Goal: Information Seeking & Learning: Learn about a topic

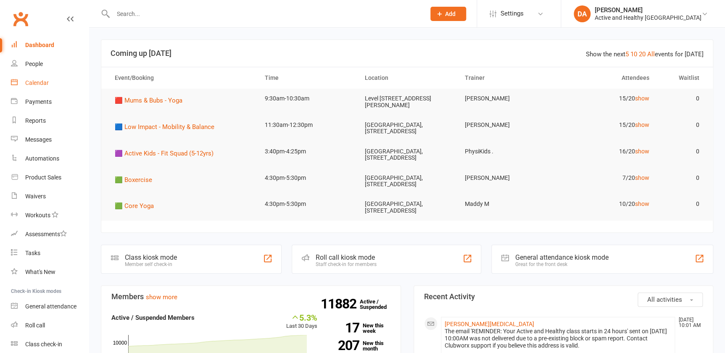
click at [38, 84] on div "Calendar" at bounding box center [37, 82] width 24 height 7
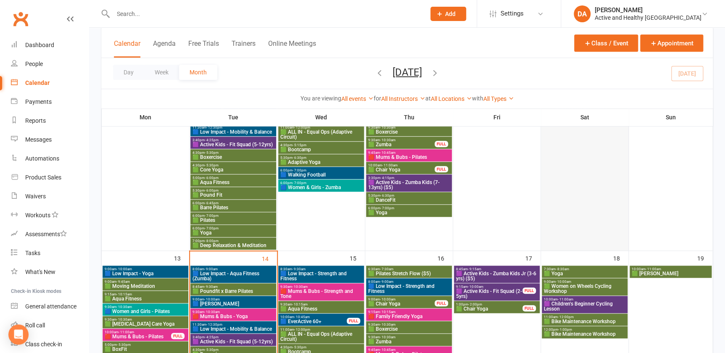
scroll to position [344, 0]
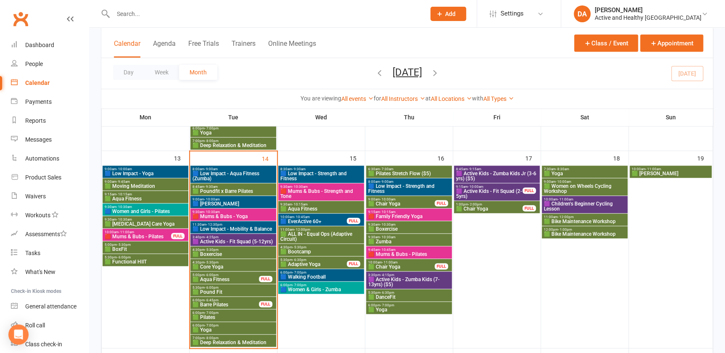
click at [583, 186] on span "🟩 Women on Wheels Cycling Workshop" at bounding box center [584, 189] width 82 height 10
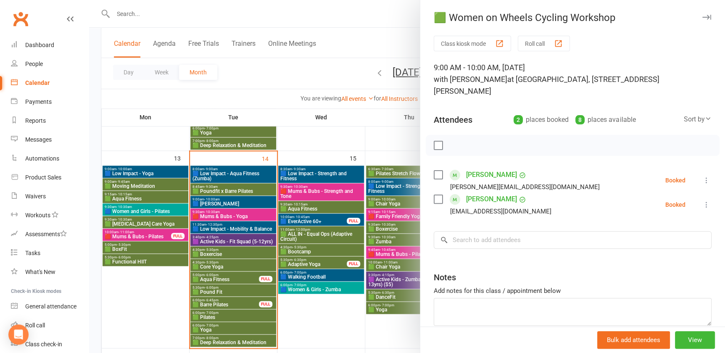
drag, startPoint x: 339, startPoint y: 153, endPoint x: 346, endPoint y: 156, distance: 7.5
click at [339, 153] on div at bounding box center [407, 176] width 636 height 353
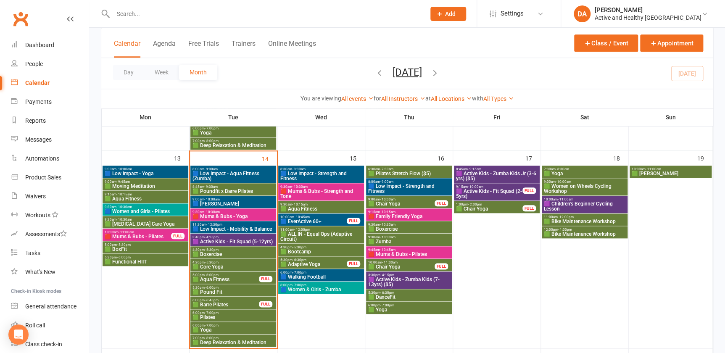
click at [600, 204] on span "🟪 Children's Beginner Cycling Lesson" at bounding box center [584, 206] width 82 height 10
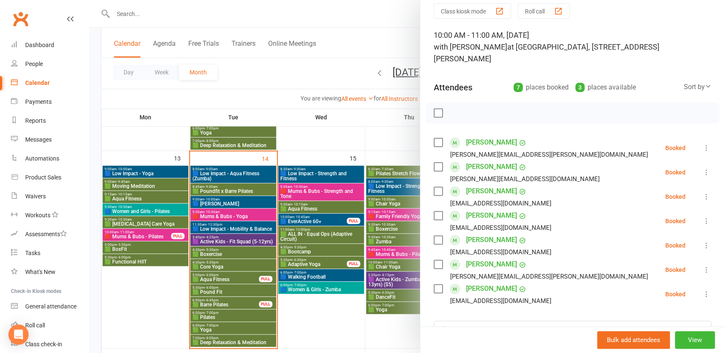
scroll to position [76, 0]
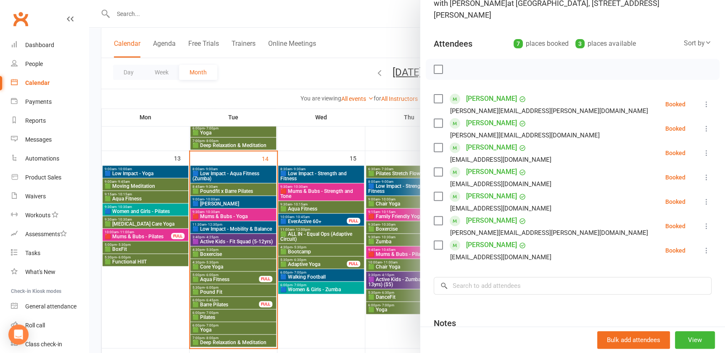
drag, startPoint x: 680, startPoint y: 305, endPoint x: 651, endPoint y: 272, distance: 43.5
click at [680, 311] on div "Notes" at bounding box center [573, 321] width 278 height 21
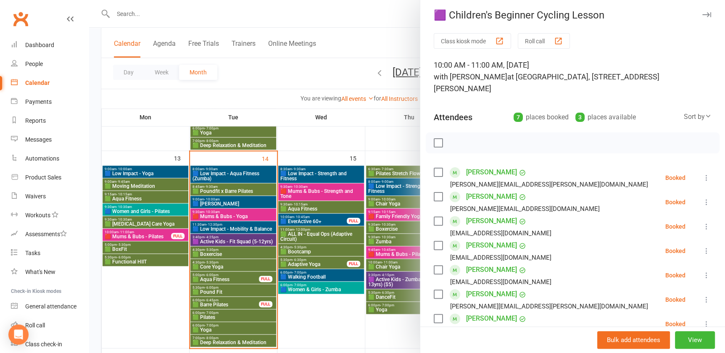
scroll to position [0, 0]
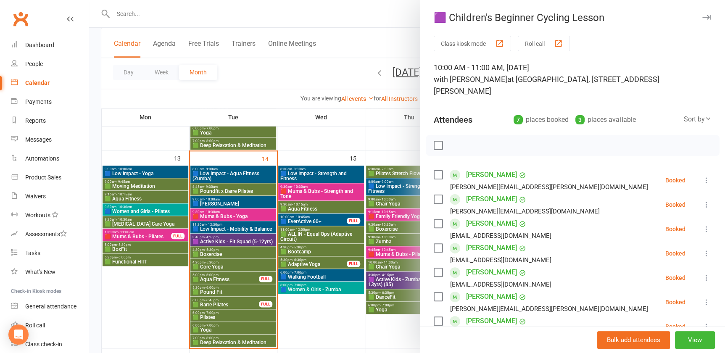
click at [375, 136] on div at bounding box center [407, 176] width 636 height 353
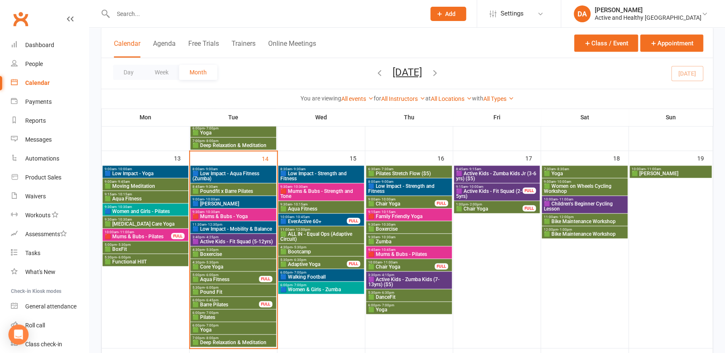
click at [601, 220] on span "🟩 Bike Maintenance Workshop" at bounding box center [584, 221] width 82 height 5
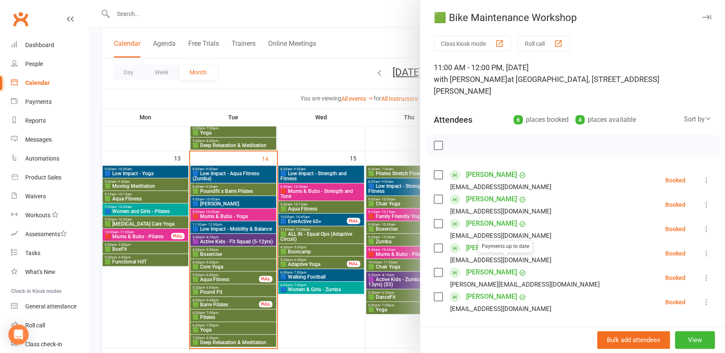
drag, startPoint x: 350, startPoint y: 317, endPoint x: 393, endPoint y: 312, distance: 42.7
click at [351, 317] on div at bounding box center [407, 176] width 636 height 353
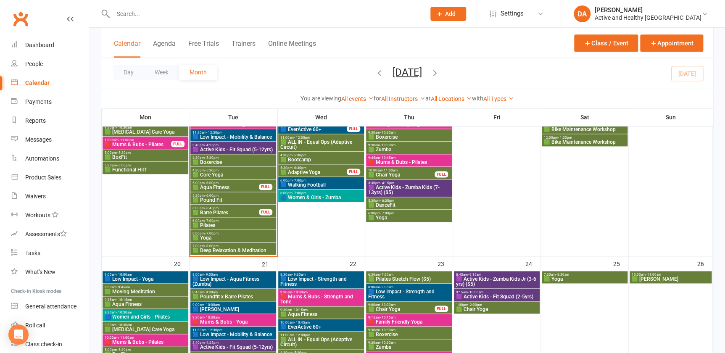
scroll to position [344, 0]
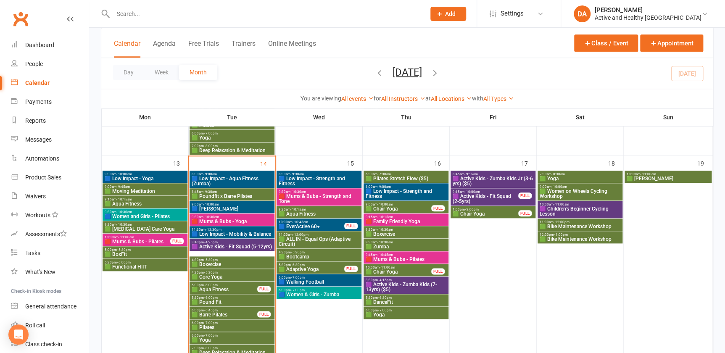
click at [148, 15] on input "text" at bounding box center [265, 14] width 309 height 12
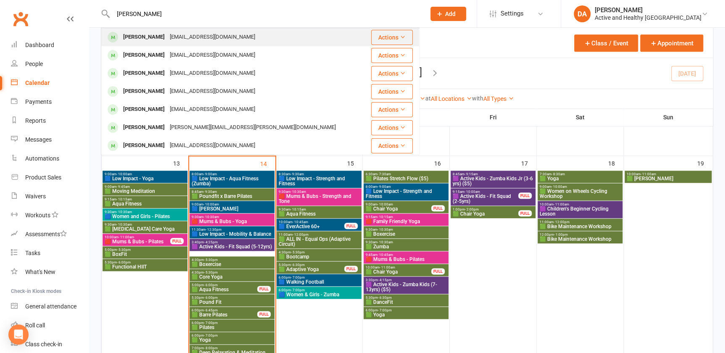
type input "amanda schloss"
click at [183, 39] on div "amandaschloss50@gmail.com" at bounding box center [212, 37] width 90 height 12
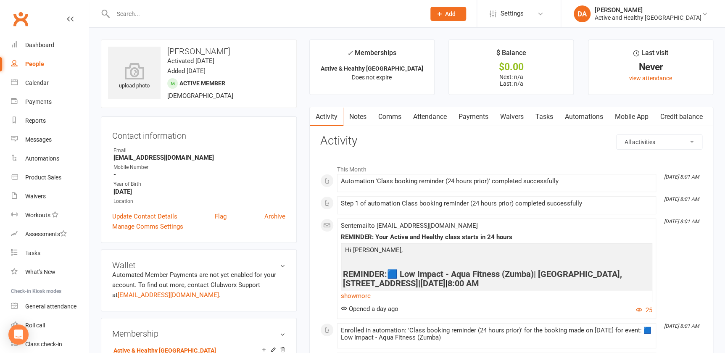
click at [440, 118] on link "Attendance" at bounding box center [429, 116] width 45 height 19
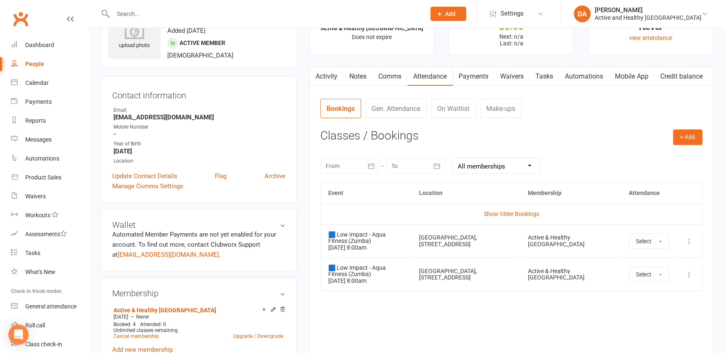
scroll to position [76, 0]
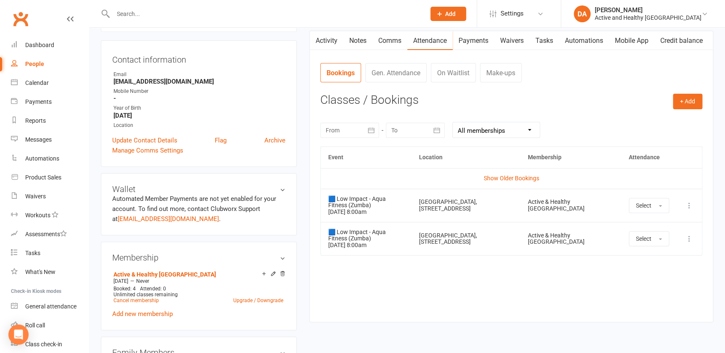
click at [691, 201] on icon at bounding box center [689, 205] width 8 height 8
click at [655, 204] on button "Select" at bounding box center [649, 205] width 40 height 15
click at [651, 224] on span "Attended" at bounding box center [648, 225] width 25 height 8
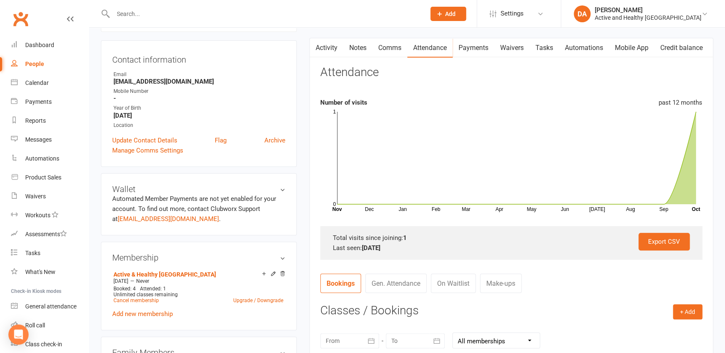
click at [139, 16] on input "text" at bounding box center [265, 14] width 309 height 12
paste input "[PERSON_NAME]"
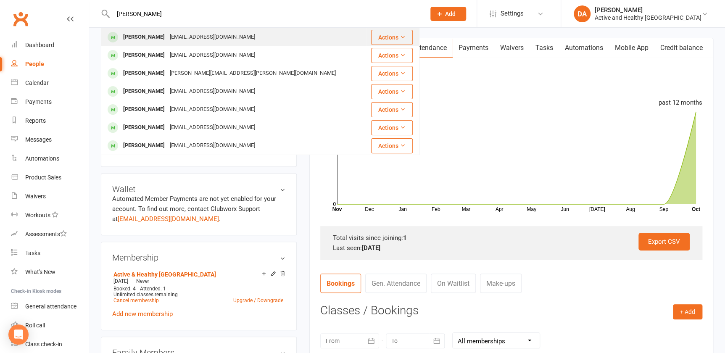
type input "[PERSON_NAME]"
click at [167, 34] on div "[EMAIL_ADDRESS][DOMAIN_NAME]" at bounding box center [212, 37] width 90 height 12
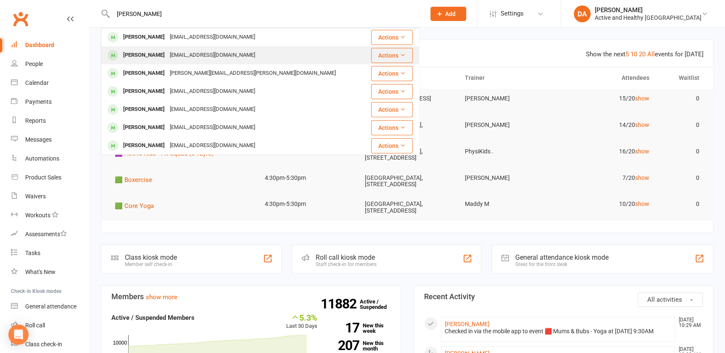
type input "[PERSON_NAME]"
click at [142, 58] on div "[PERSON_NAME]" at bounding box center [144, 55] width 47 height 12
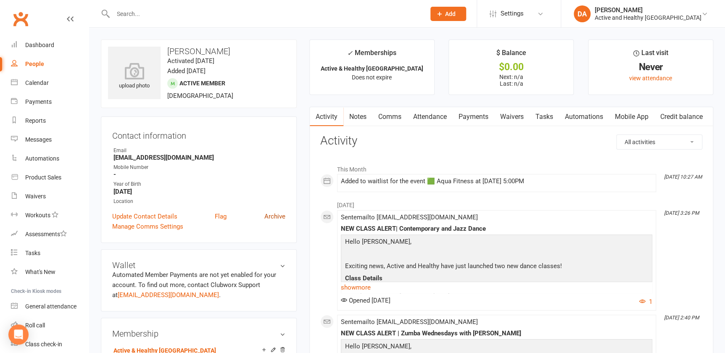
click at [276, 216] on link "Archive" at bounding box center [274, 216] width 21 height 10
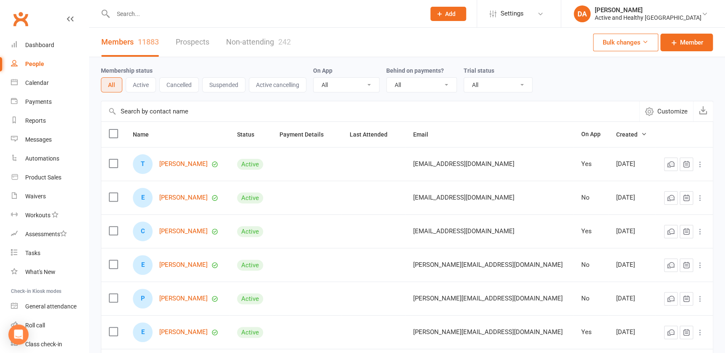
click at [141, 15] on input "text" at bounding box center [265, 14] width 309 height 12
paste input "Jennifer Sims"
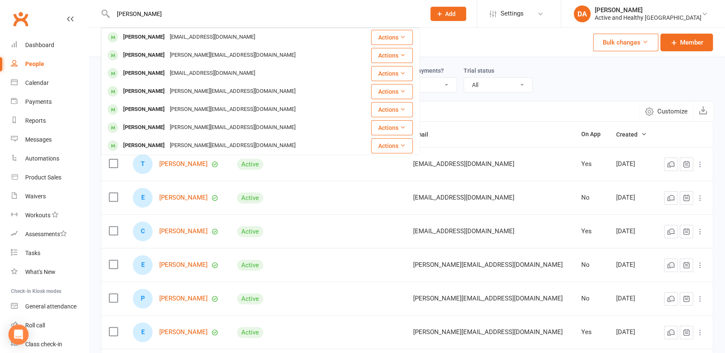
type input "Jennifer Sims"
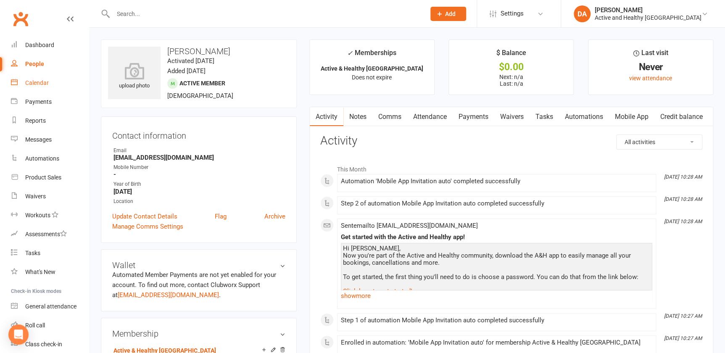
click at [34, 80] on div "Calendar" at bounding box center [37, 82] width 24 height 7
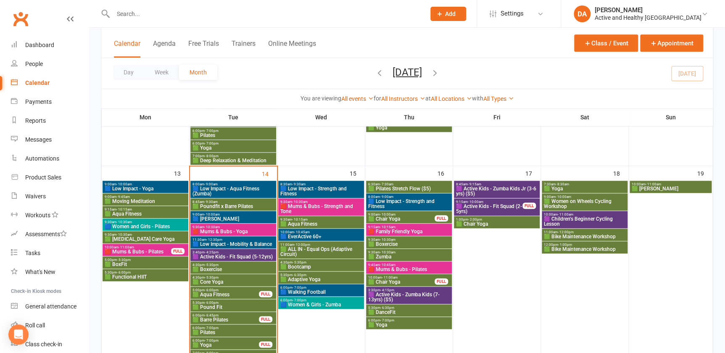
scroll to position [344, 0]
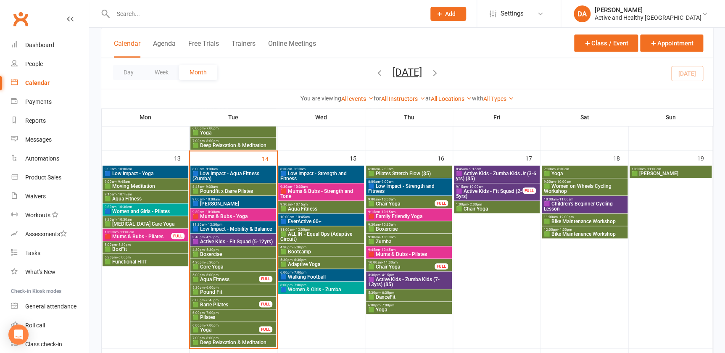
click at [244, 223] on span "11:30am - 12:30pm" at bounding box center [233, 225] width 82 height 4
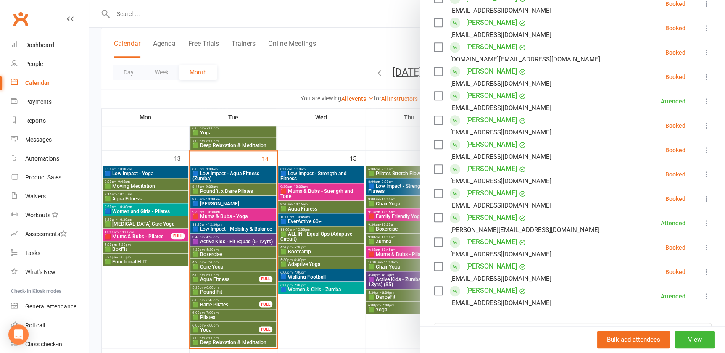
scroll to position [229, 0]
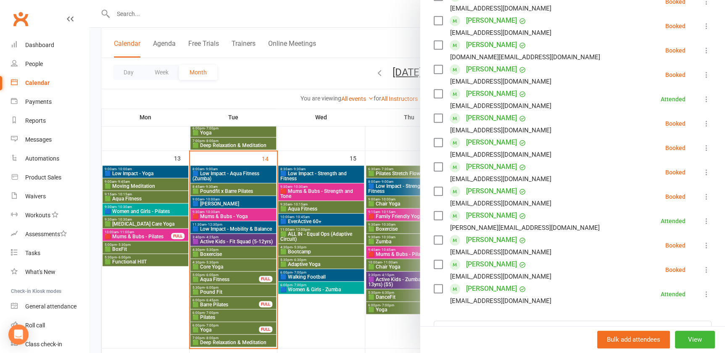
click at [228, 233] on div at bounding box center [407, 176] width 636 height 353
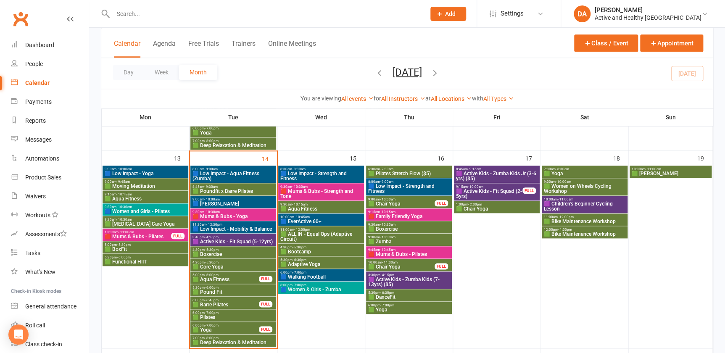
click at [228, 212] on span "9:30am - 10:30am" at bounding box center [233, 212] width 82 height 4
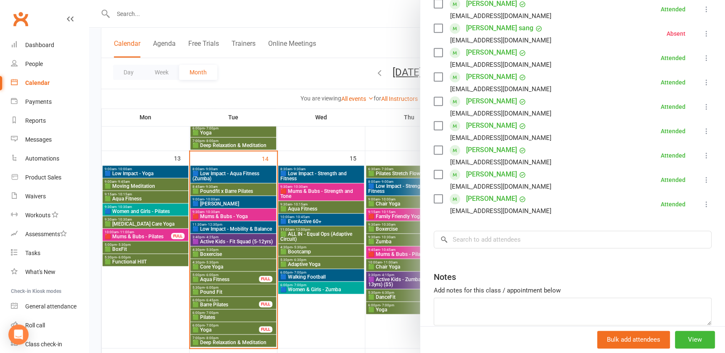
scroll to position [0, 0]
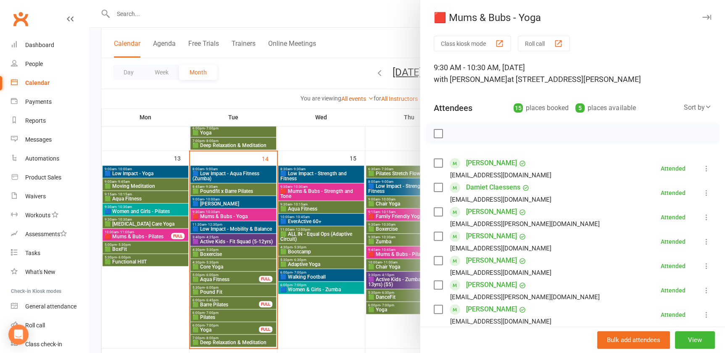
click at [222, 265] on div at bounding box center [407, 176] width 636 height 353
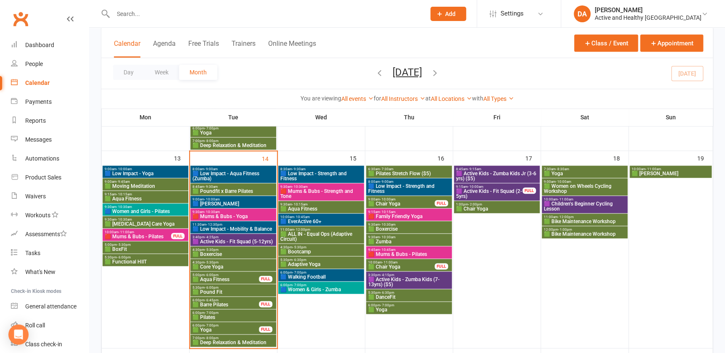
click at [234, 237] on span "3:40pm - 4:25pm" at bounding box center [233, 237] width 82 height 4
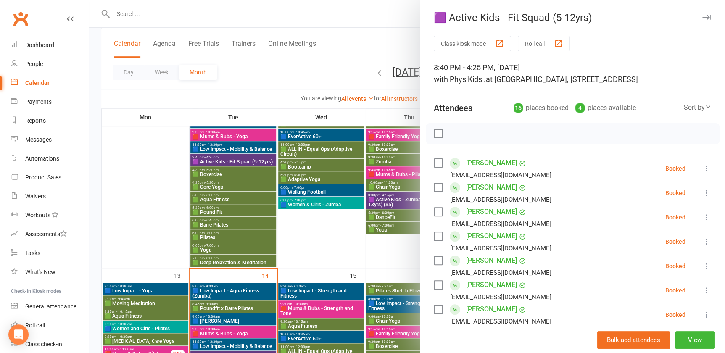
scroll to position [76, 0]
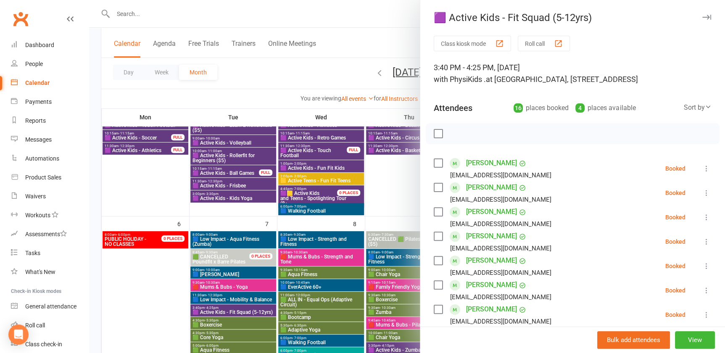
click at [236, 267] on div at bounding box center [407, 176] width 636 height 353
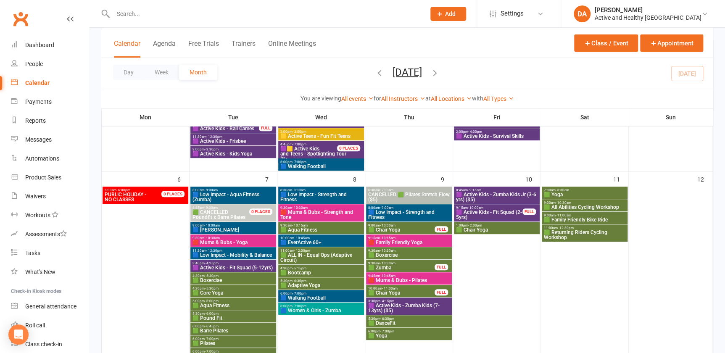
scroll to position [114, 0]
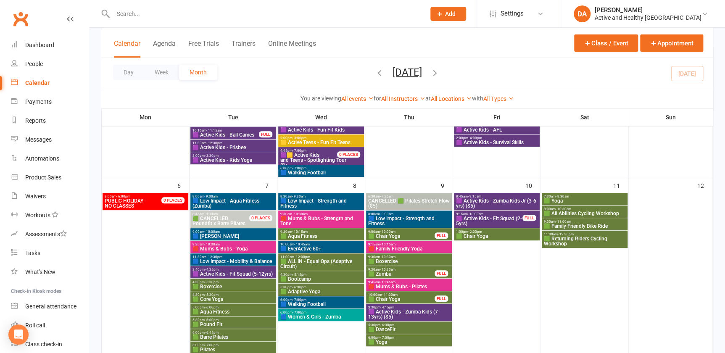
click at [407, 311] on span "🟪 Active Kids - Zumba Kids (7-13yrs) ($5)" at bounding box center [409, 314] width 82 height 10
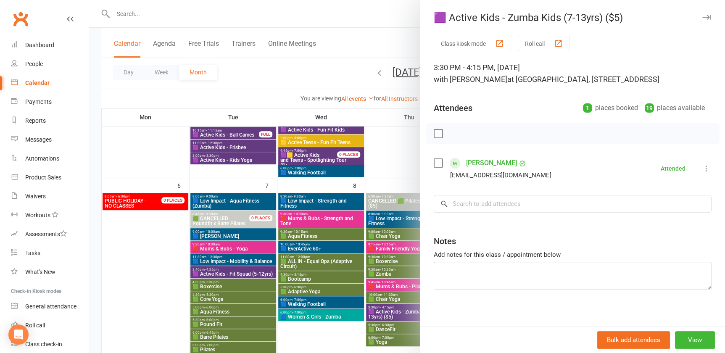
click at [407, 311] on div at bounding box center [407, 176] width 636 height 353
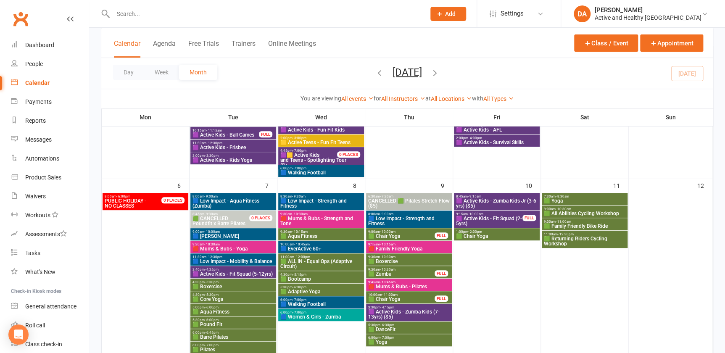
click at [513, 198] on span "🟪 Active Kids - Zumba Kids Jr (3-6 yrs) ($5)" at bounding box center [497, 203] width 82 height 10
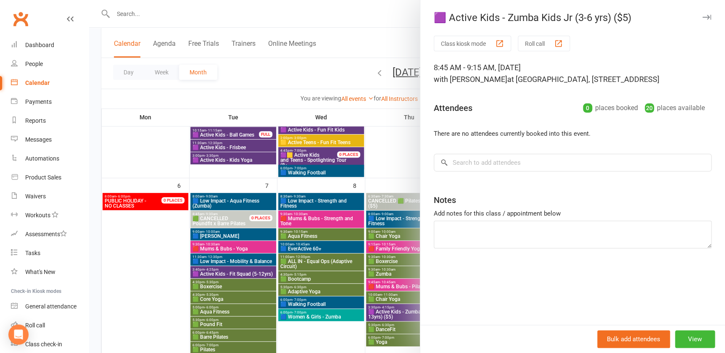
click at [383, 205] on div at bounding box center [407, 176] width 636 height 353
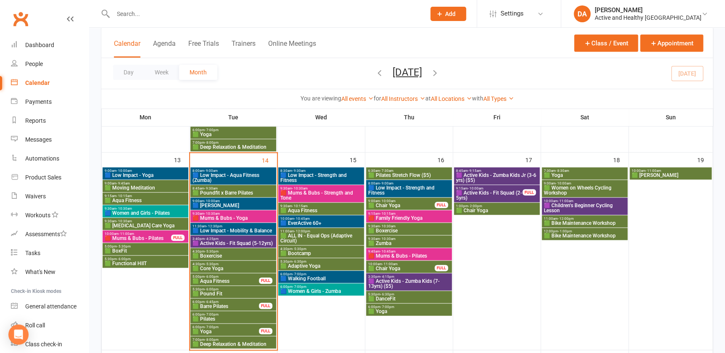
scroll to position [344, 0]
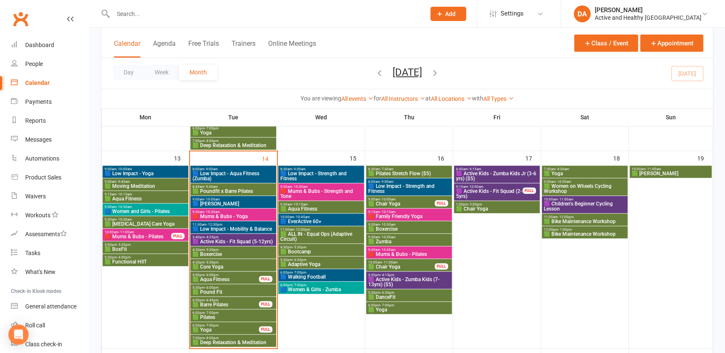
click at [417, 277] on span "🟪 Active Kids - Zumba Kids (7-13yrs) ($5)" at bounding box center [409, 282] width 82 height 10
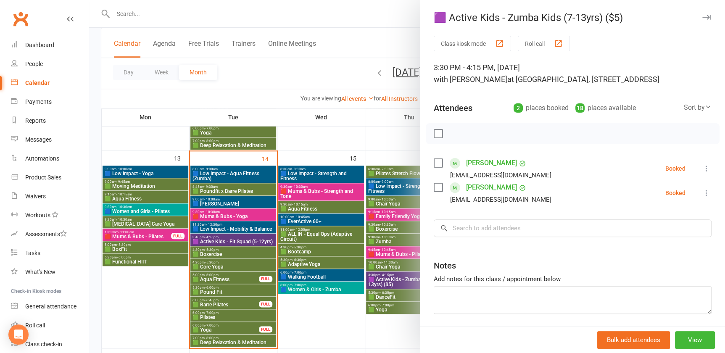
click at [304, 269] on div at bounding box center [407, 176] width 636 height 353
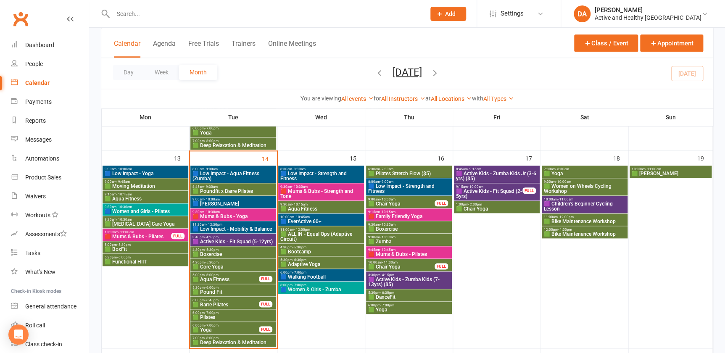
click at [484, 174] on span "🟪 Active Kids - Zumba Kids Jr (3-6 yrs) ($5)" at bounding box center [497, 176] width 82 height 10
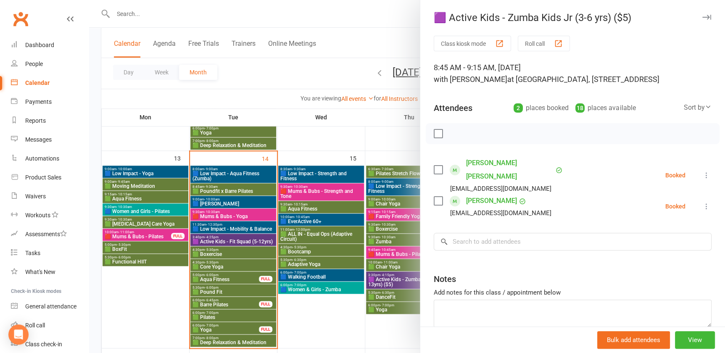
click at [339, 269] on div at bounding box center [407, 176] width 636 height 353
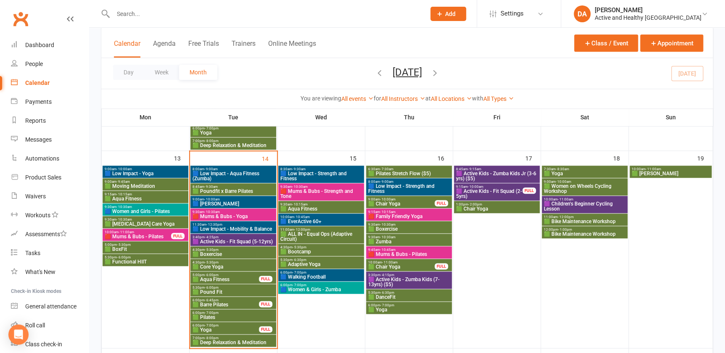
click at [509, 189] on span "🟪 Active Kids - Fit Squad (2-5yrs)" at bounding box center [489, 194] width 67 height 10
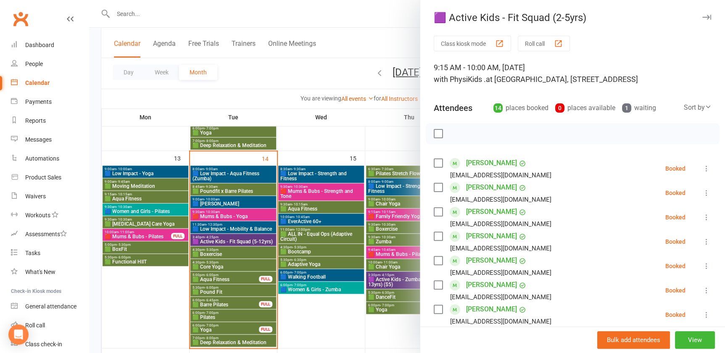
click at [324, 235] on div at bounding box center [407, 176] width 636 height 353
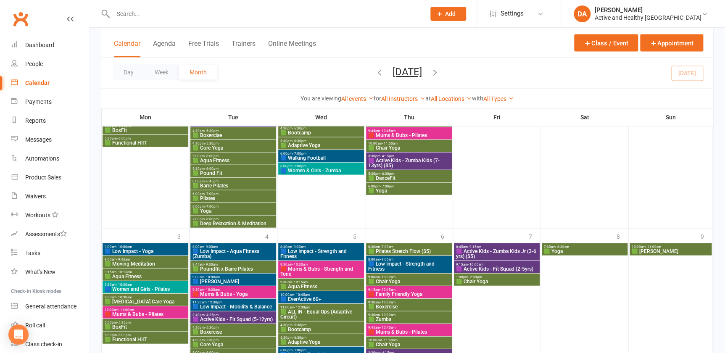
scroll to position [878, 0]
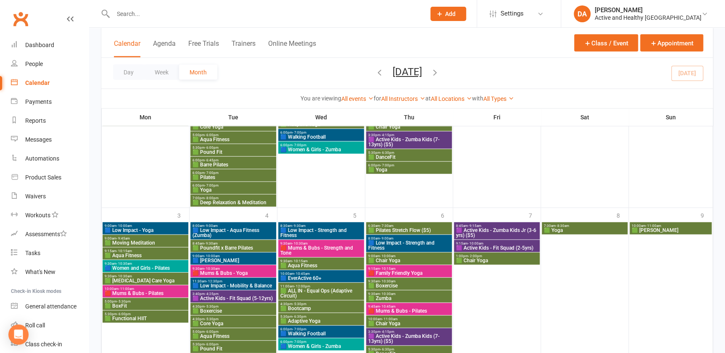
drag, startPoint x: 703, startPoint y: 108, endPoint x: 685, endPoint y: 113, distance: 18.8
click at [702, 108] on div "You are viewing All events All events Empty events Full events Non-empty events…" at bounding box center [406, 98] width 611 height 19
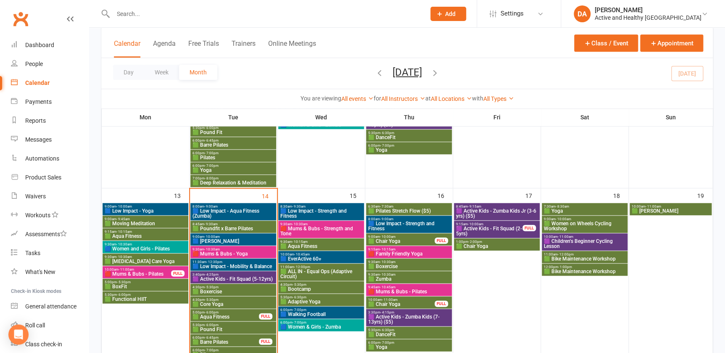
scroll to position [306, 0]
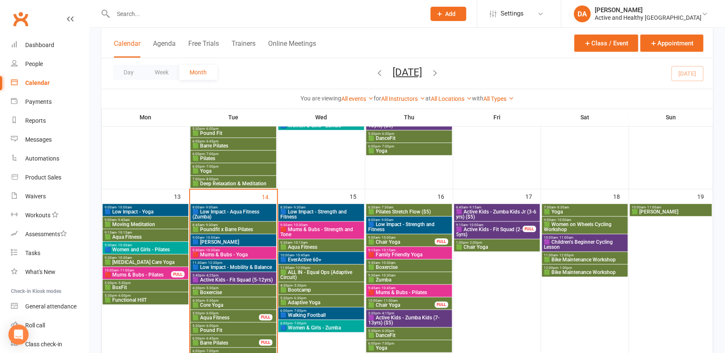
click at [39, 85] on div "Calendar" at bounding box center [37, 82] width 24 height 7
click at [137, 325] on div at bounding box center [146, 295] width 86 height 182
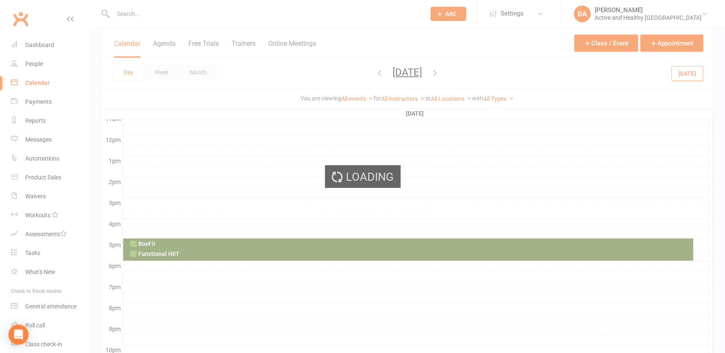
scroll to position [0, 0]
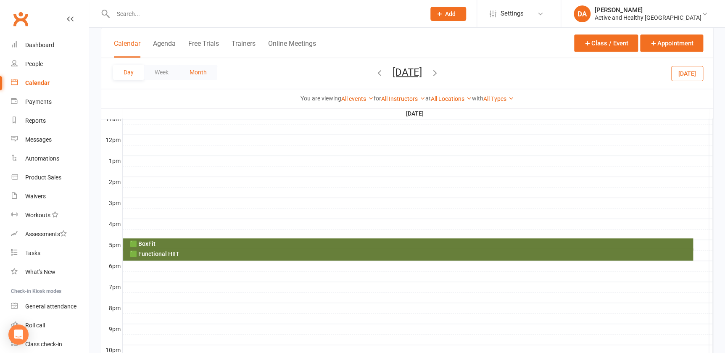
drag, startPoint x: 201, startPoint y: 71, endPoint x: 245, endPoint y: 86, distance: 46.0
click at [200, 71] on button "Month" at bounding box center [198, 72] width 38 height 15
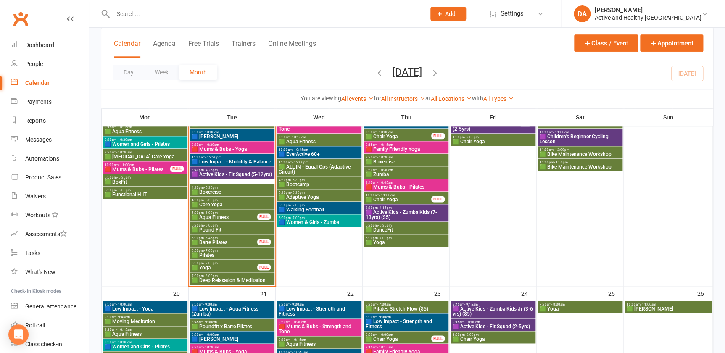
scroll to position [403, 0]
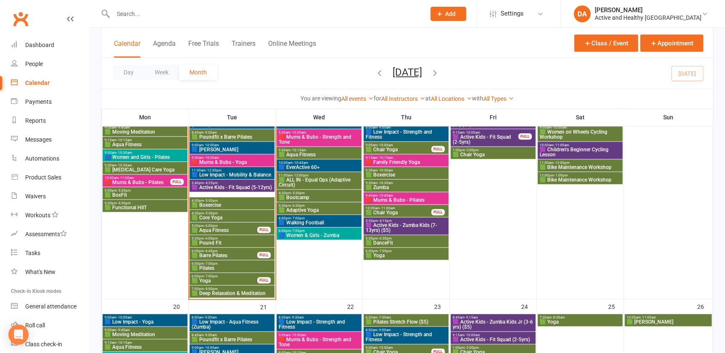
click at [705, 234] on div at bounding box center [668, 204] width 87 height 187
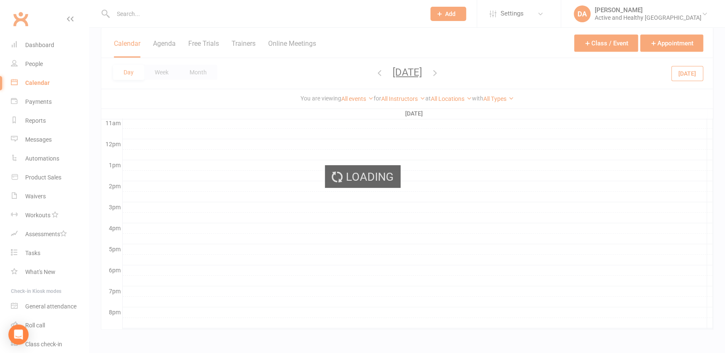
scroll to position [0, 0]
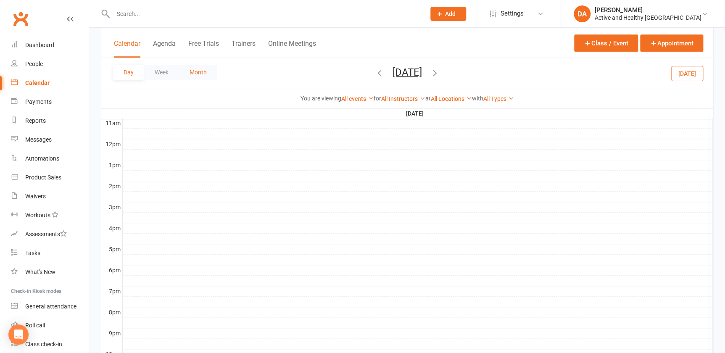
click at [202, 69] on button "Month" at bounding box center [198, 72] width 38 height 15
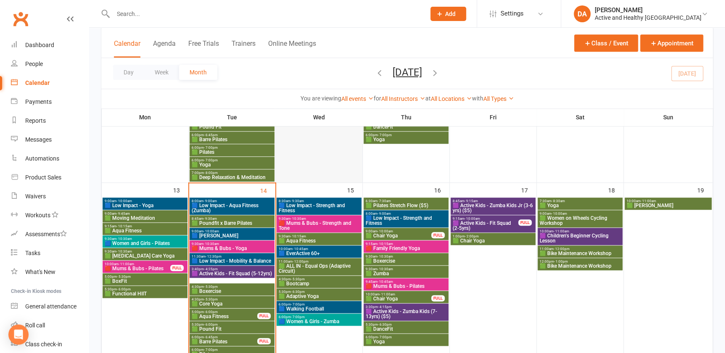
scroll to position [361, 0]
